Goal: Information Seeking & Learning: Learn about a topic

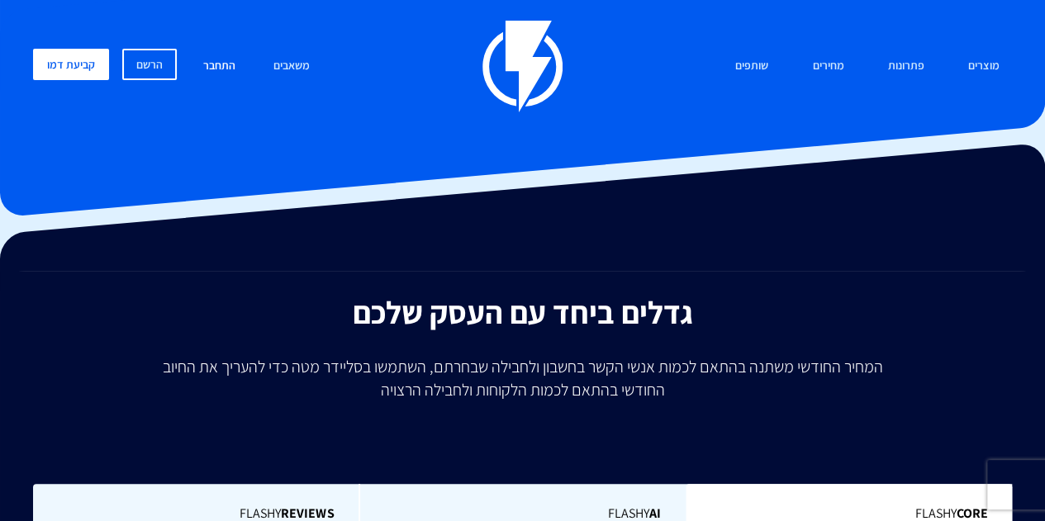
click at [210, 65] on link "התחבר" at bounding box center [219, 67] width 57 height 36
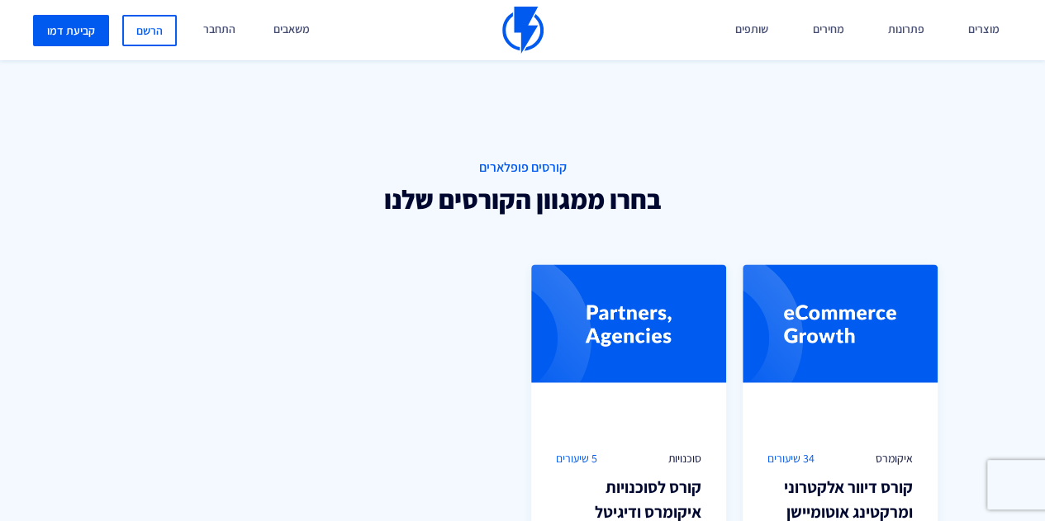
scroll to position [1074, 0]
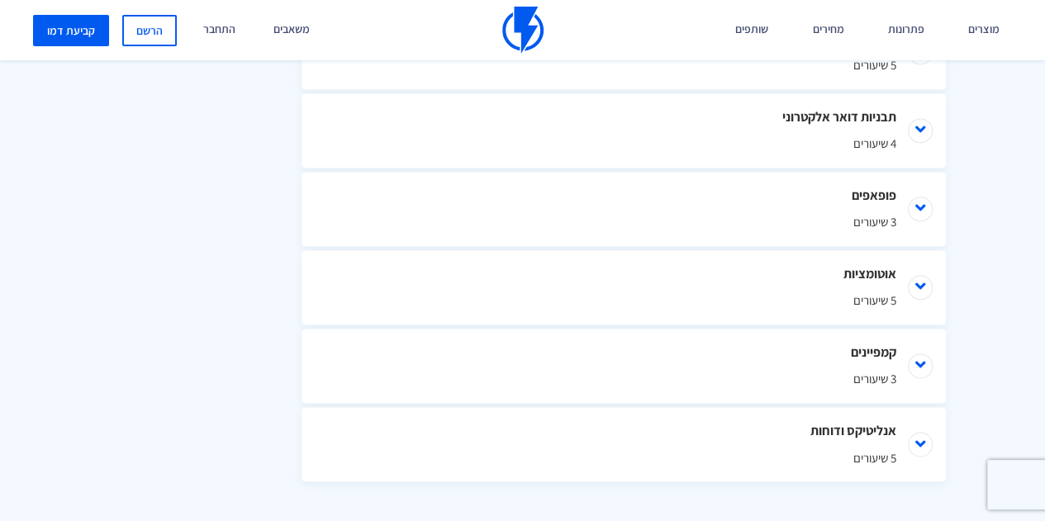
scroll to position [1156, 0]
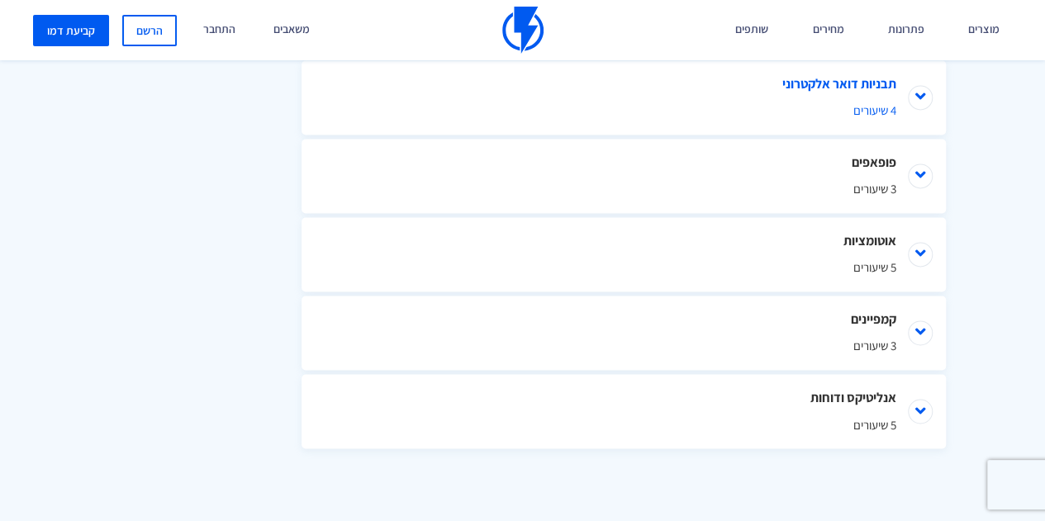
click at [795, 80] on li "תבניות דואר אלקטרוני 4 שיעורים" at bounding box center [623, 97] width 644 height 74
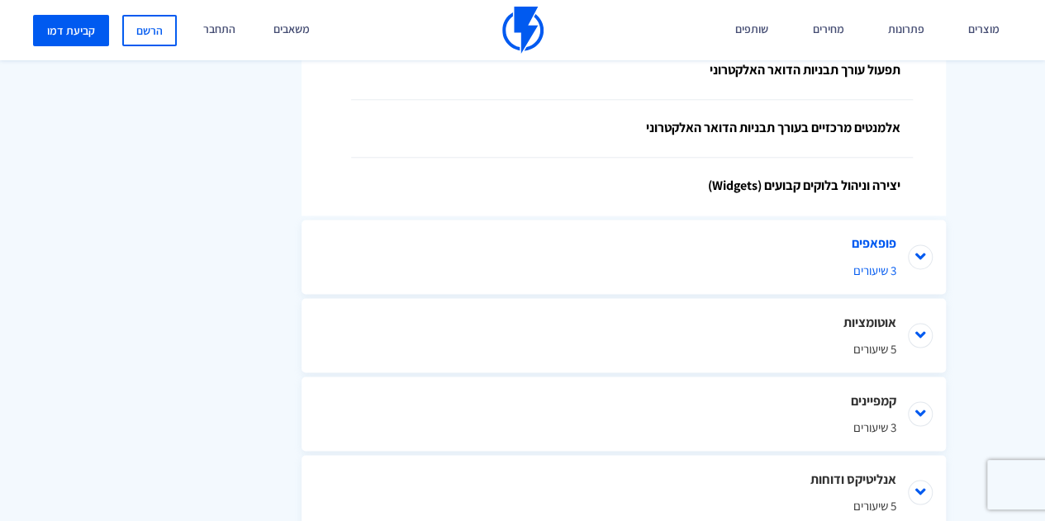
scroll to position [1140, 0]
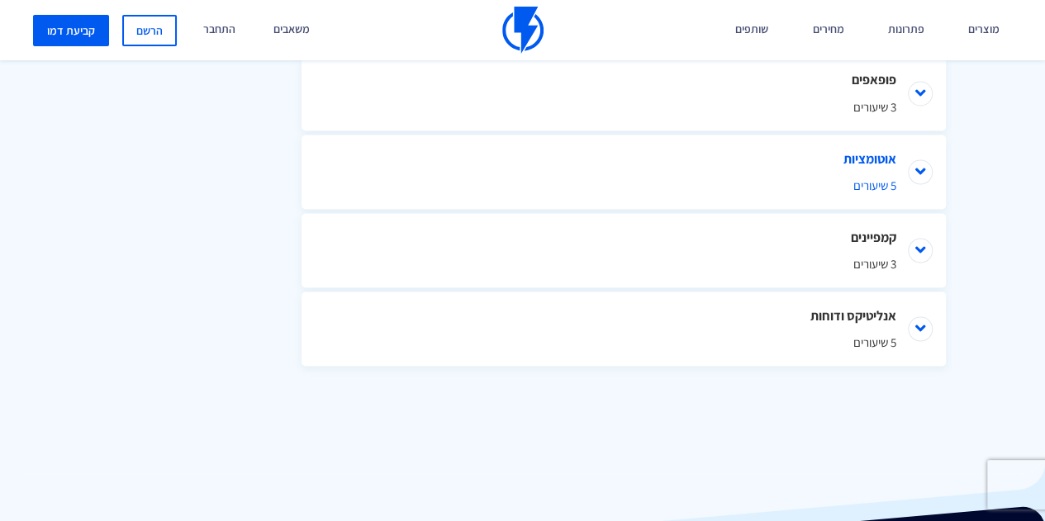
click at [839, 182] on span "5 שיעורים" at bounding box center [623, 184] width 545 height 17
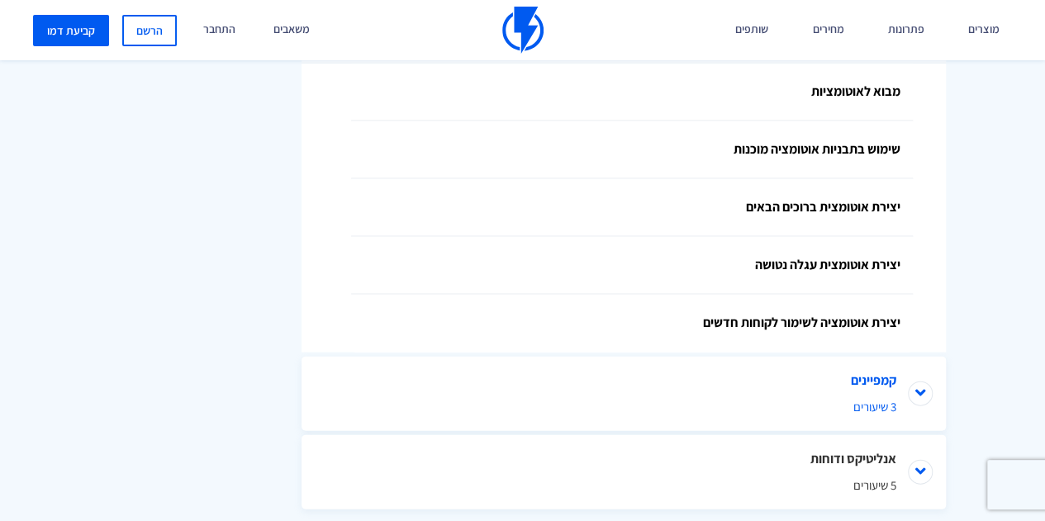
scroll to position [1512, 0]
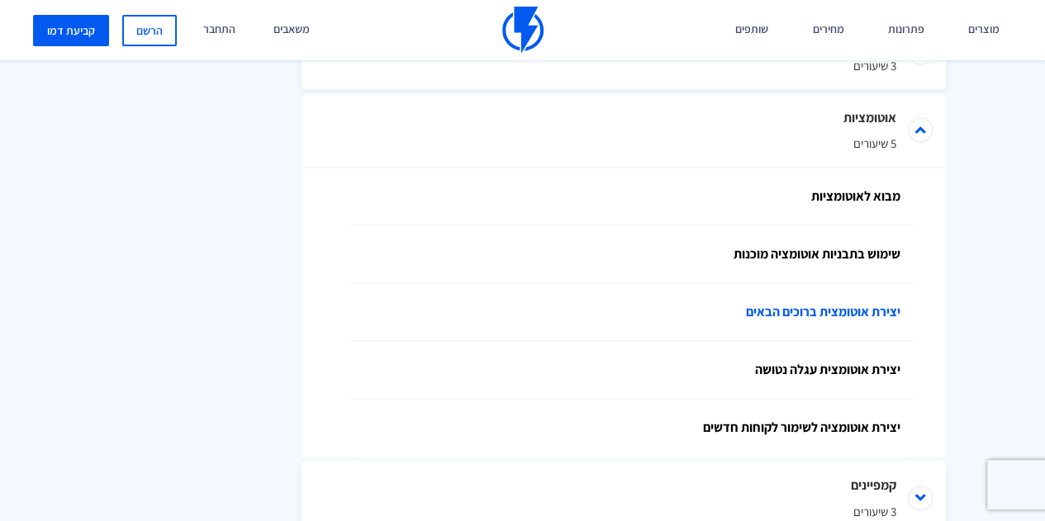
click at [817, 306] on link "יצירת אוטומצית ברוכים הבאים" at bounding box center [632, 312] width 562 height 58
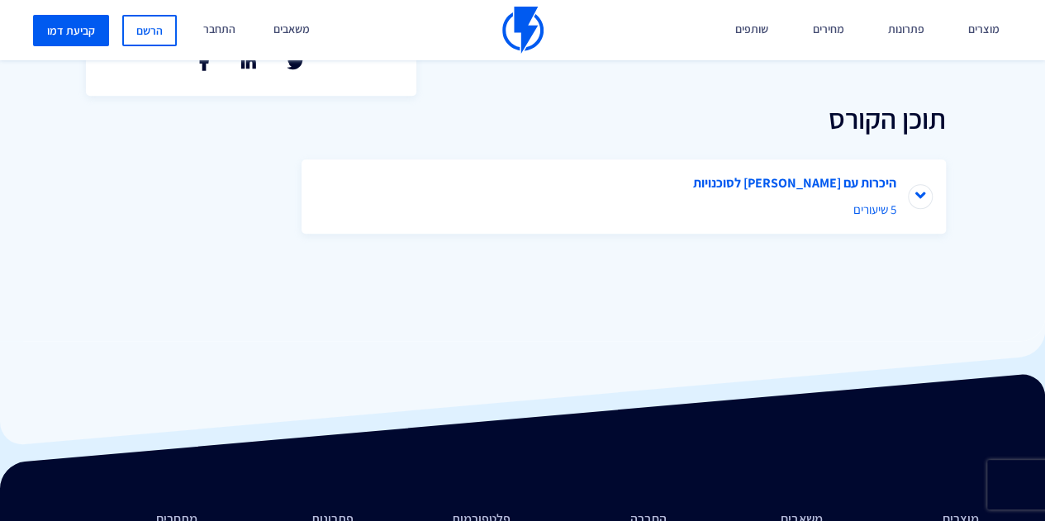
click at [563, 198] on li "היכרות עם פלאשי לסוכנויות 5 שיעורים" at bounding box center [623, 196] width 644 height 74
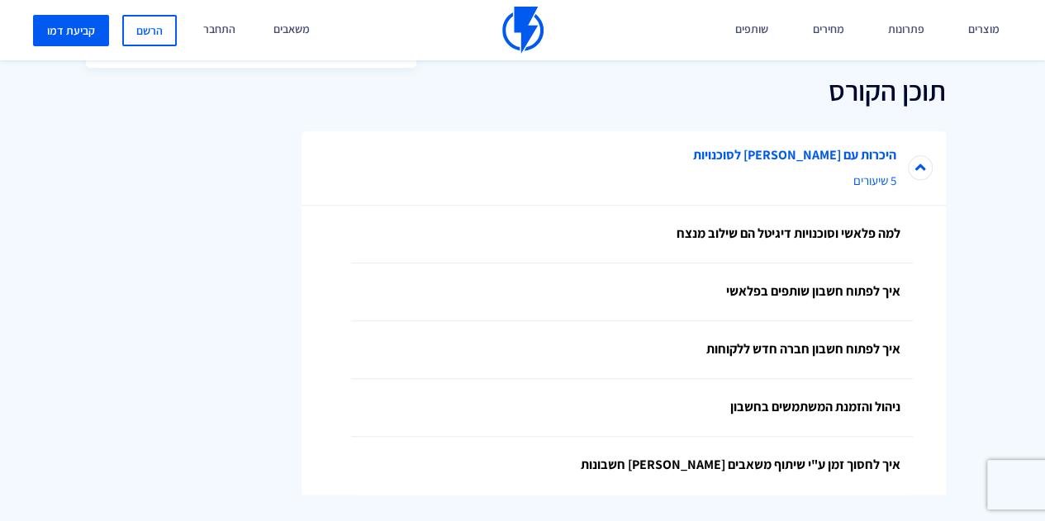
scroll to position [785, 0]
